Goal: Check status: Check status

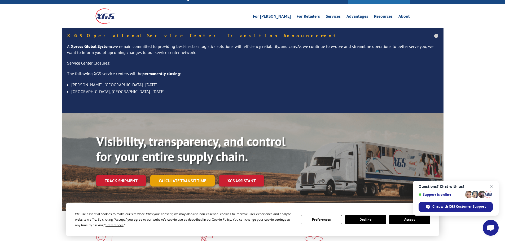
scroll to position [53, 0]
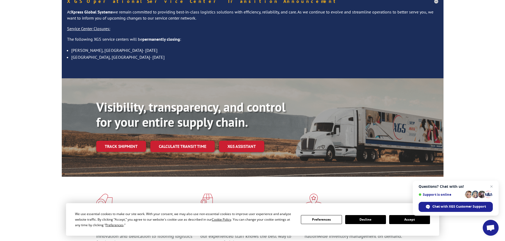
click at [179, 128] on div "Visibility, transparency, and control for your entire supply chain. Track shipm…" at bounding box center [269, 137] width 347 height 74
click at [179, 141] on link "Calculate transit time" at bounding box center [182, 146] width 64 height 11
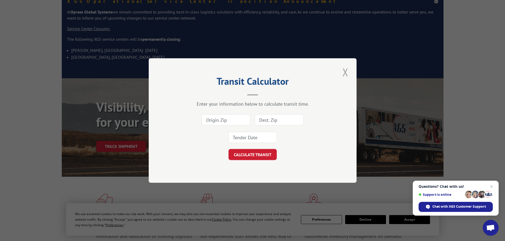
click at [341, 75] on button "Close modal" at bounding box center [345, 72] width 9 height 15
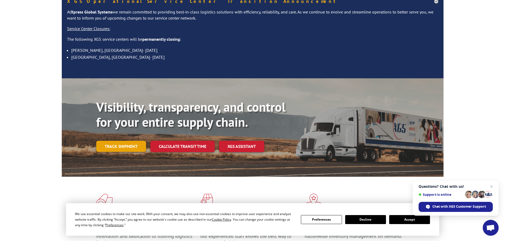
click at [118, 141] on link "Track shipment" at bounding box center [121, 146] width 50 height 11
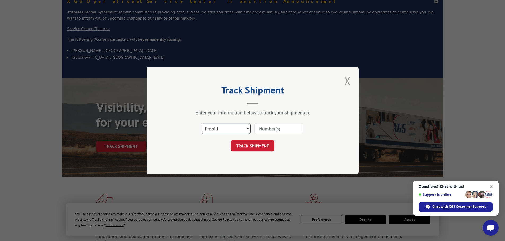
click at [237, 130] on select "Select category... Probill BOL PO" at bounding box center [226, 128] width 49 height 11
select select "po"
click at [202, 123] on select "Select category... Probill BOL PO" at bounding box center [226, 128] width 49 height 11
paste input "59508470"
type input "59508470"
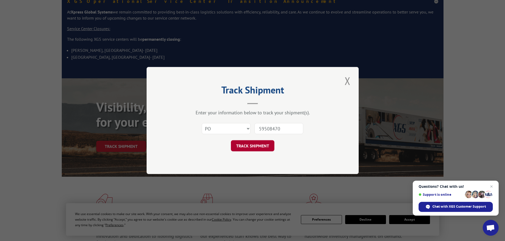
click at [255, 149] on button "TRACK SHIPMENT" at bounding box center [252, 145] width 43 height 11
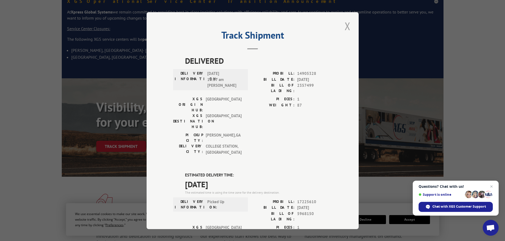
click at [346, 27] on button "Close modal" at bounding box center [347, 26] width 9 height 15
